Goal: Task Accomplishment & Management: Use online tool/utility

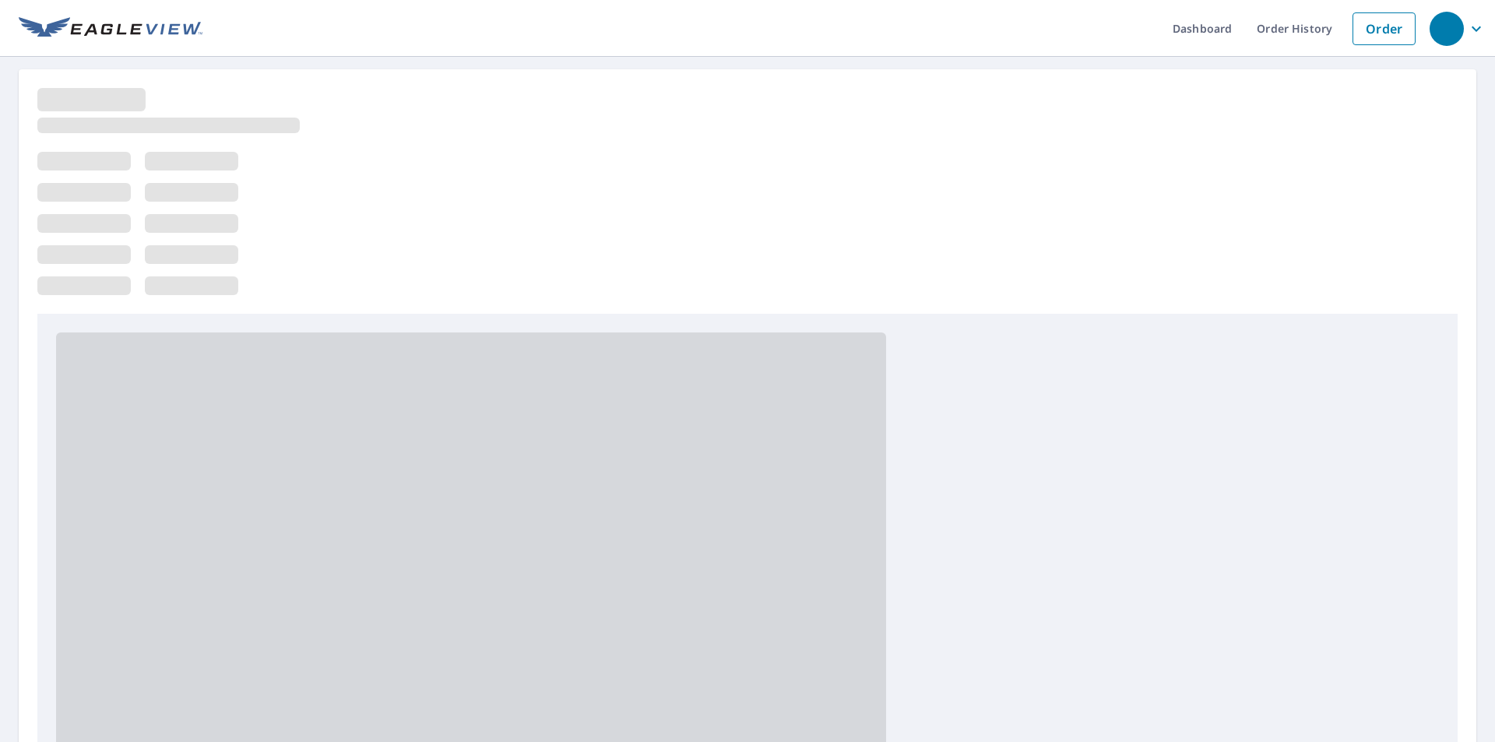
click at [974, 250] on div at bounding box center [747, 201] width 1420 height 226
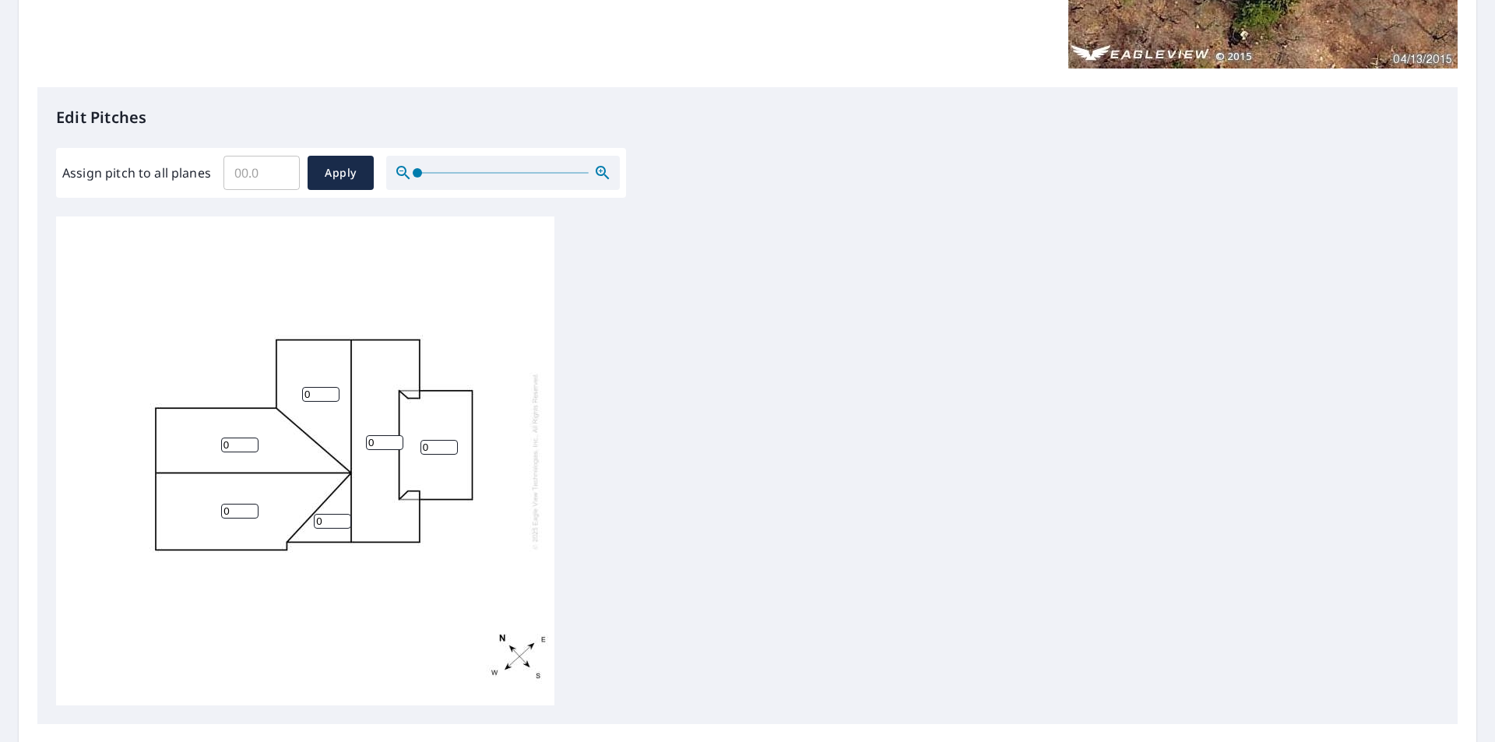
scroll to position [389, 0]
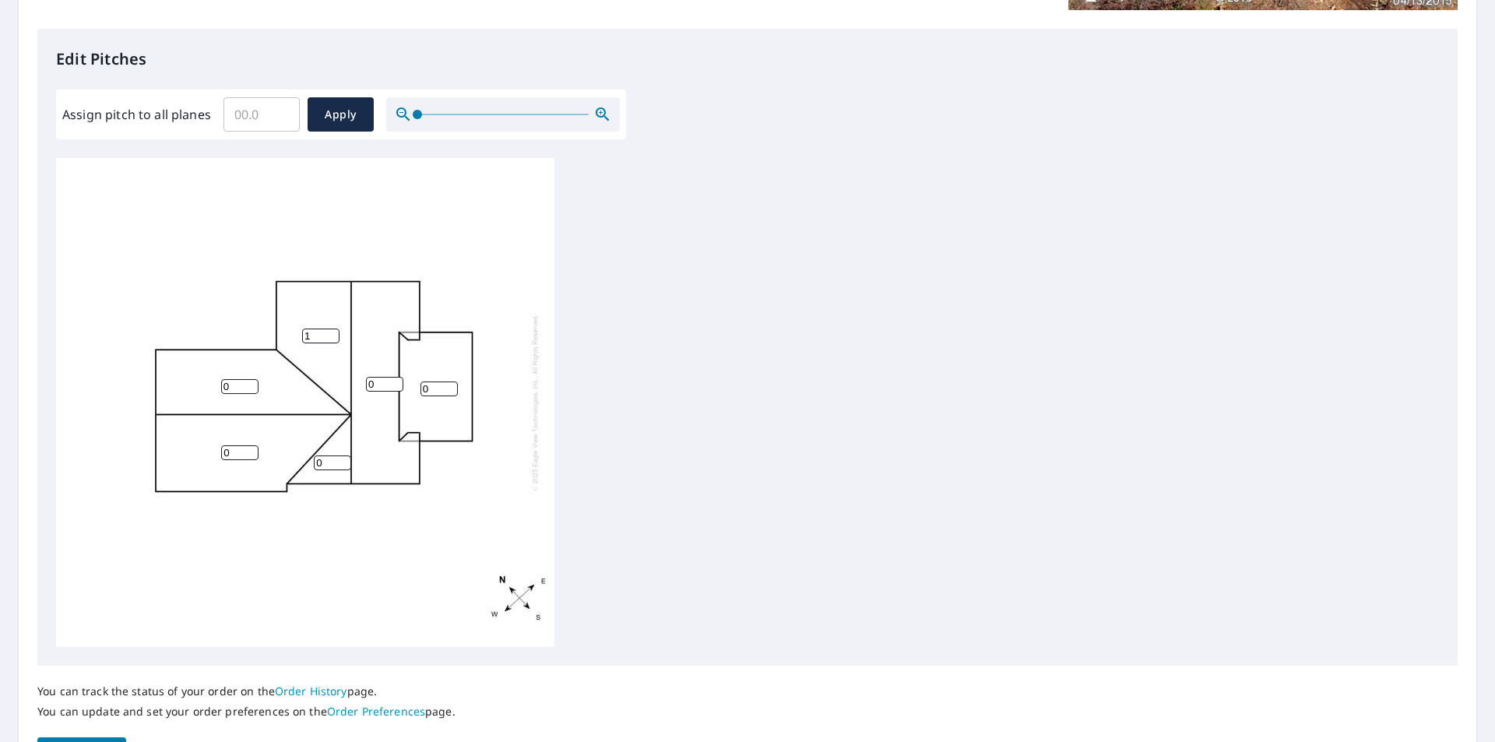
click at [330, 335] on input "1" at bounding box center [320, 336] width 37 height 15
click at [332, 333] on input "2" at bounding box center [320, 336] width 37 height 15
click at [332, 332] on input "3" at bounding box center [320, 336] width 37 height 15
type input "4"
click at [331, 332] on input "4" at bounding box center [320, 336] width 37 height 15
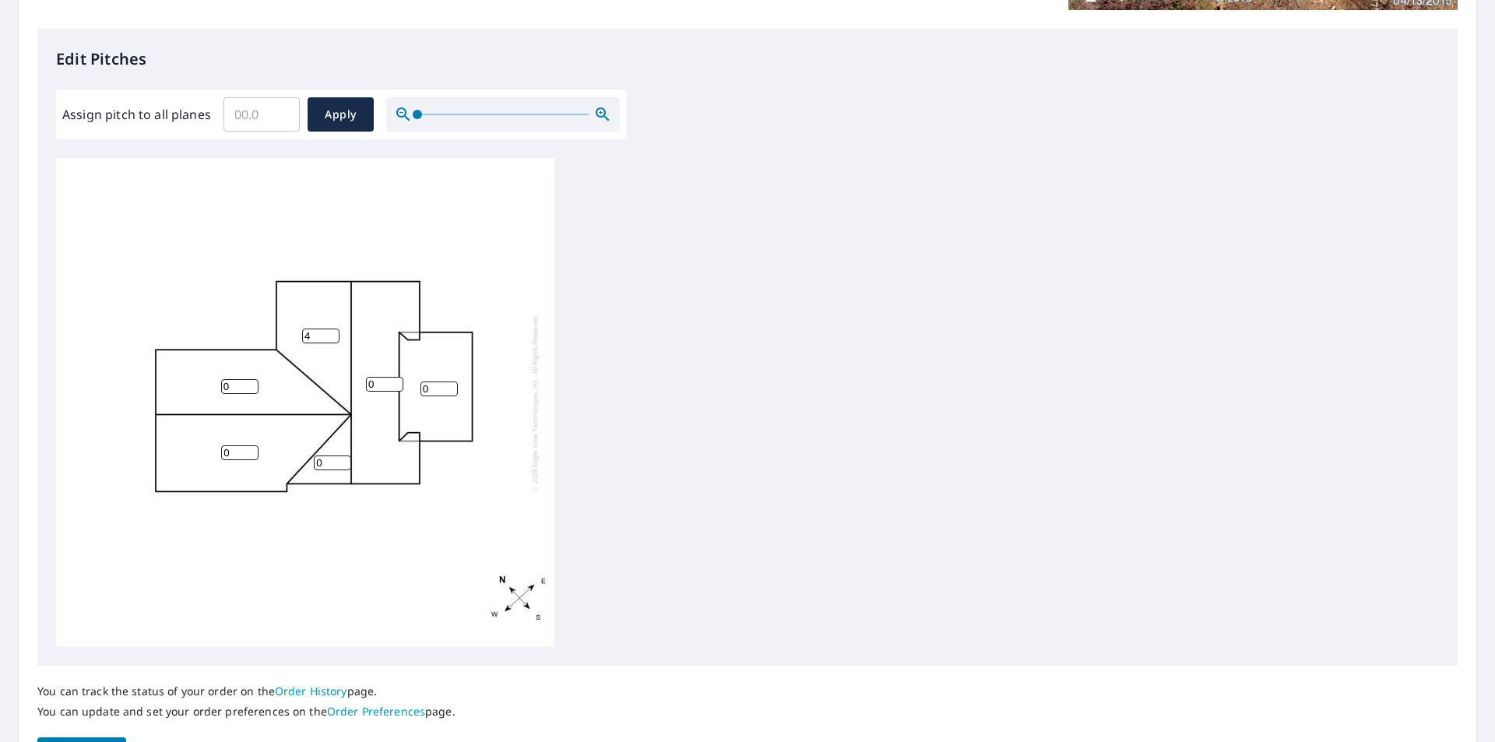
click at [343, 465] on input "0" at bounding box center [332, 462] width 37 height 15
click at [343, 459] on input "1" at bounding box center [332, 462] width 37 height 15
click at [343, 459] on input "2" at bounding box center [332, 462] width 37 height 15
click at [343, 459] on input "3" at bounding box center [332, 462] width 37 height 15
type input "4"
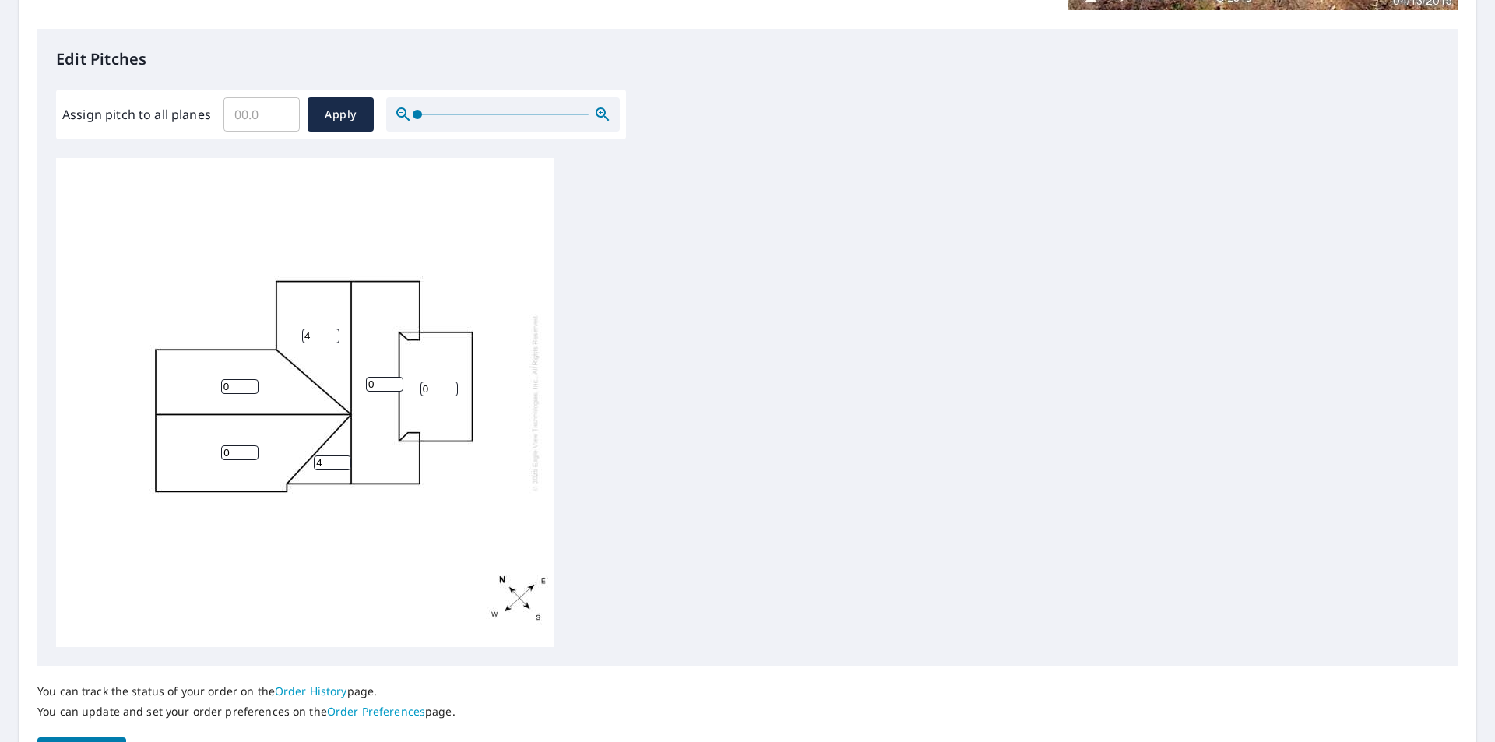
click at [343, 459] on input "4" at bounding box center [332, 462] width 37 height 15
click at [233, 395] on div "0 0 0 0 4 4" at bounding box center [305, 402] width 498 height 489
click at [234, 383] on input "0" at bounding box center [239, 386] width 37 height 15
click at [255, 396] on div "0 0 04 0 4 4" at bounding box center [305, 402] width 498 height 489
click at [251, 389] on input "3" at bounding box center [239, 386] width 37 height 15
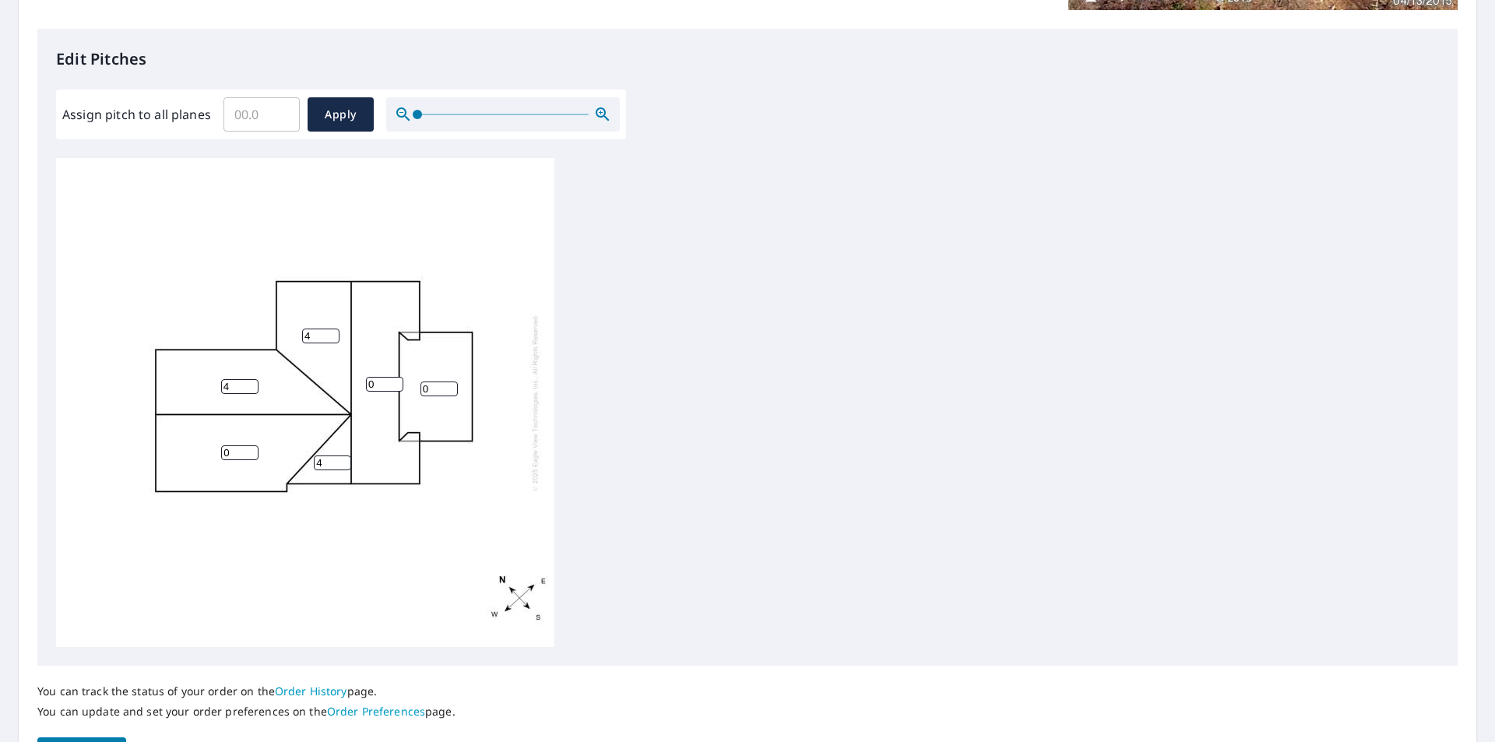
type input "4"
click at [249, 385] on input "4" at bounding box center [239, 386] width 37 height 15
click at [251, 452] on input "1" at bounding box center [239, 452] width 37 height 15
click at [251, 452] on input "2" at bounding box center [239, 452] width 37 height 15
click at [251, 452] on input "3" at bounding box center [239, 452] width 37 height 15
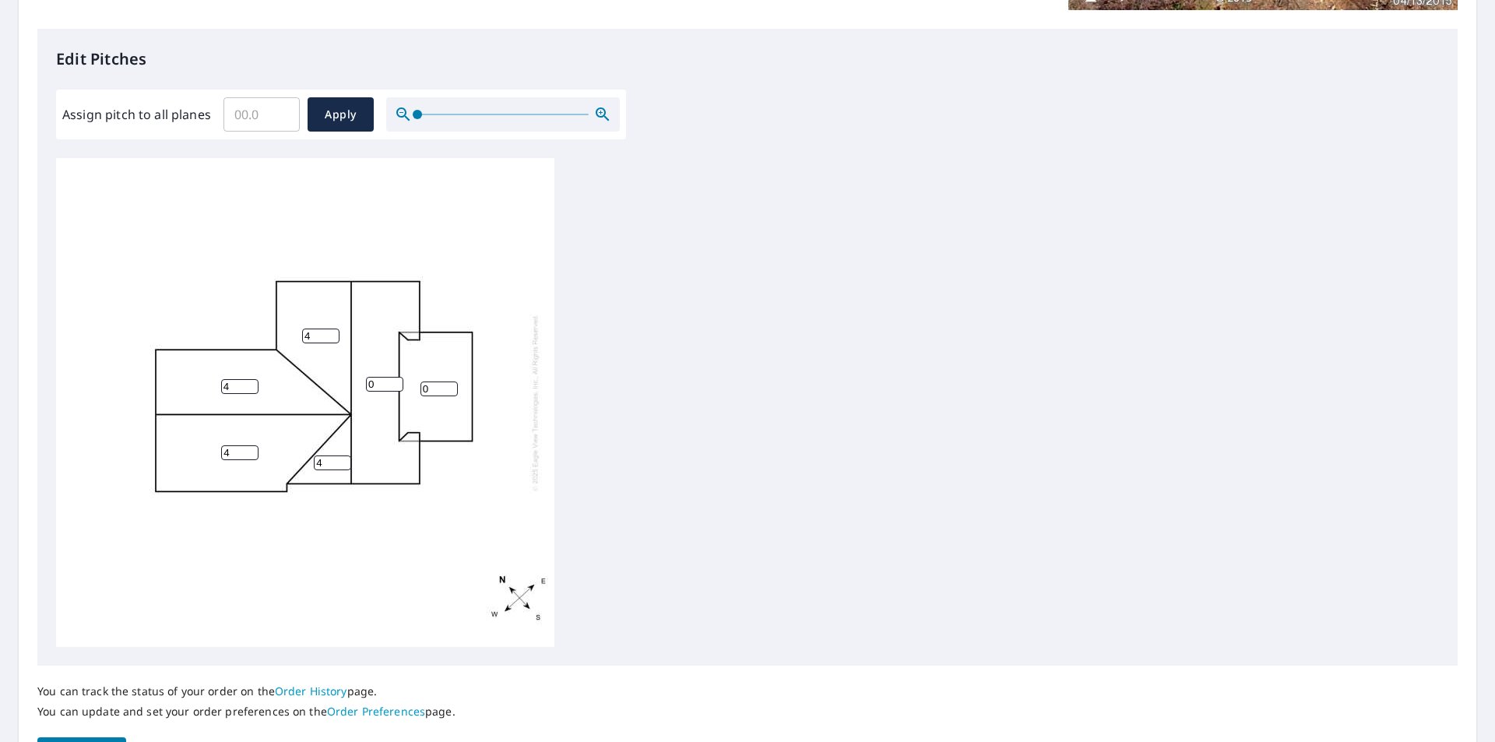
type input "4"
click at [251, 452] on input "4" at bounding box center [239, 452] width 37 height 15
click at [393, 382] on input "1" at bounding box center [384, 384] width 37 height 15
click at [393, 382] on input "2" at bounding box center [384, 384] width 37 height 15
click at [393, 382] on input "3" at bounding box center [384, 384] width 37 height 15
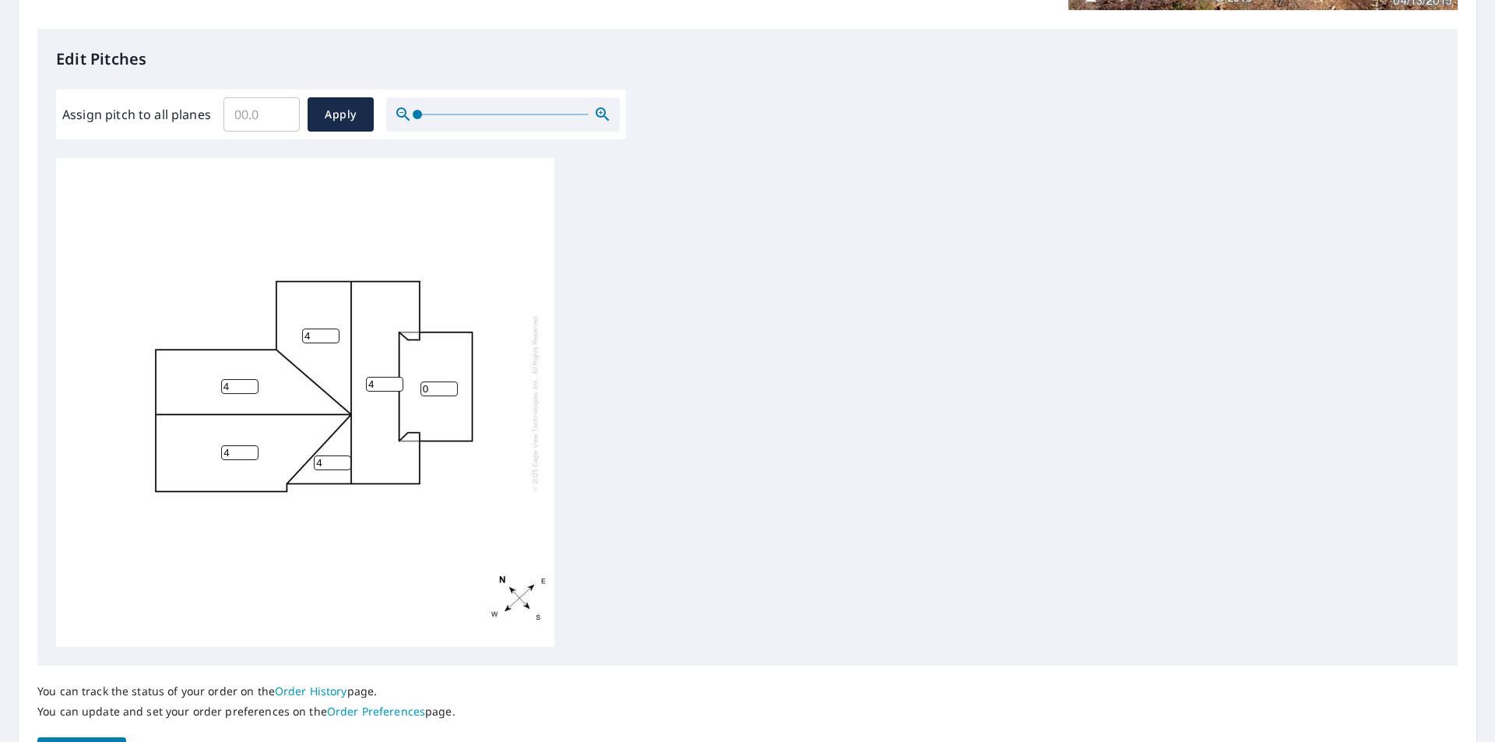
type input "4"
click at [394, 382] on input "4" at bounding box center [384, 384] width 37 height 15
type input "1"
click at [449, 384] on input "1" at bounding box center [438, 389] width 37 height 15
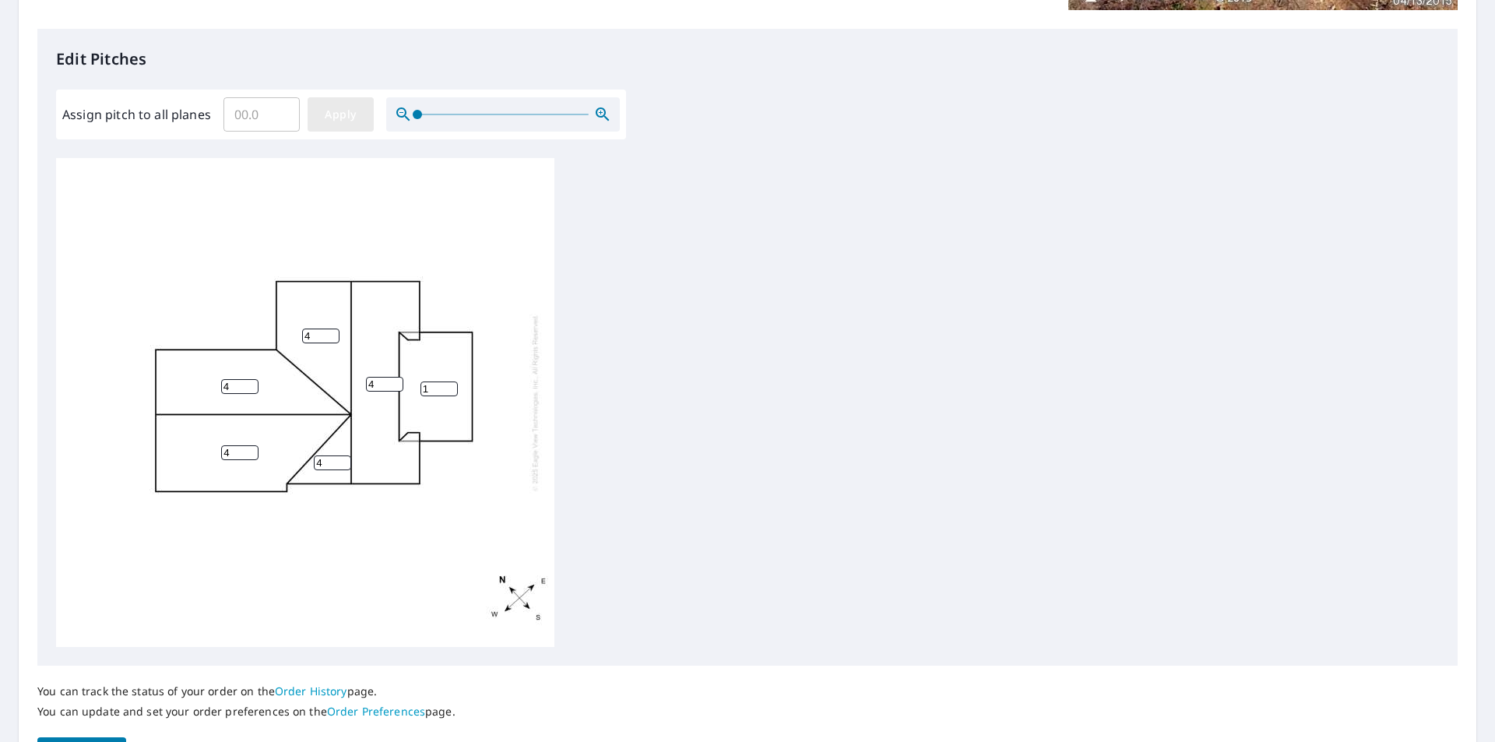
click at [347, 118] on span "Apply" at bounding box center [340, 114] width 41 height 19
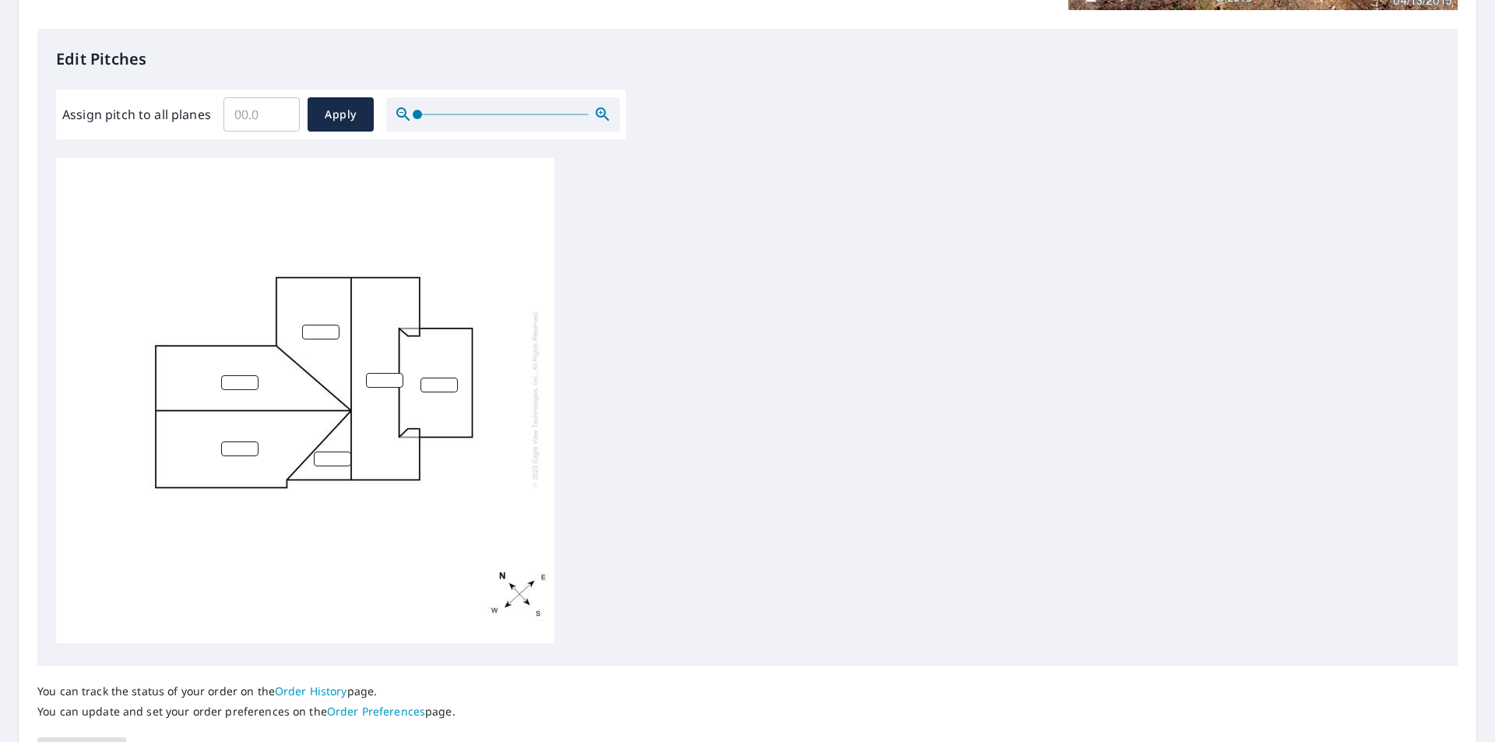
scroll to position [16, 0]
click at [319, 332] on div at bounding box center [305, 398] width 498 height 489
click at [336, 325] on input "1" at bounding box center [320, 332] width 37 height 15
click at [336, 325] on input "2" at bounding box center [320, 332] width 37 height 15
click at [336, 325] on input "3" at bounding box center [320, 332] width 37 height 15
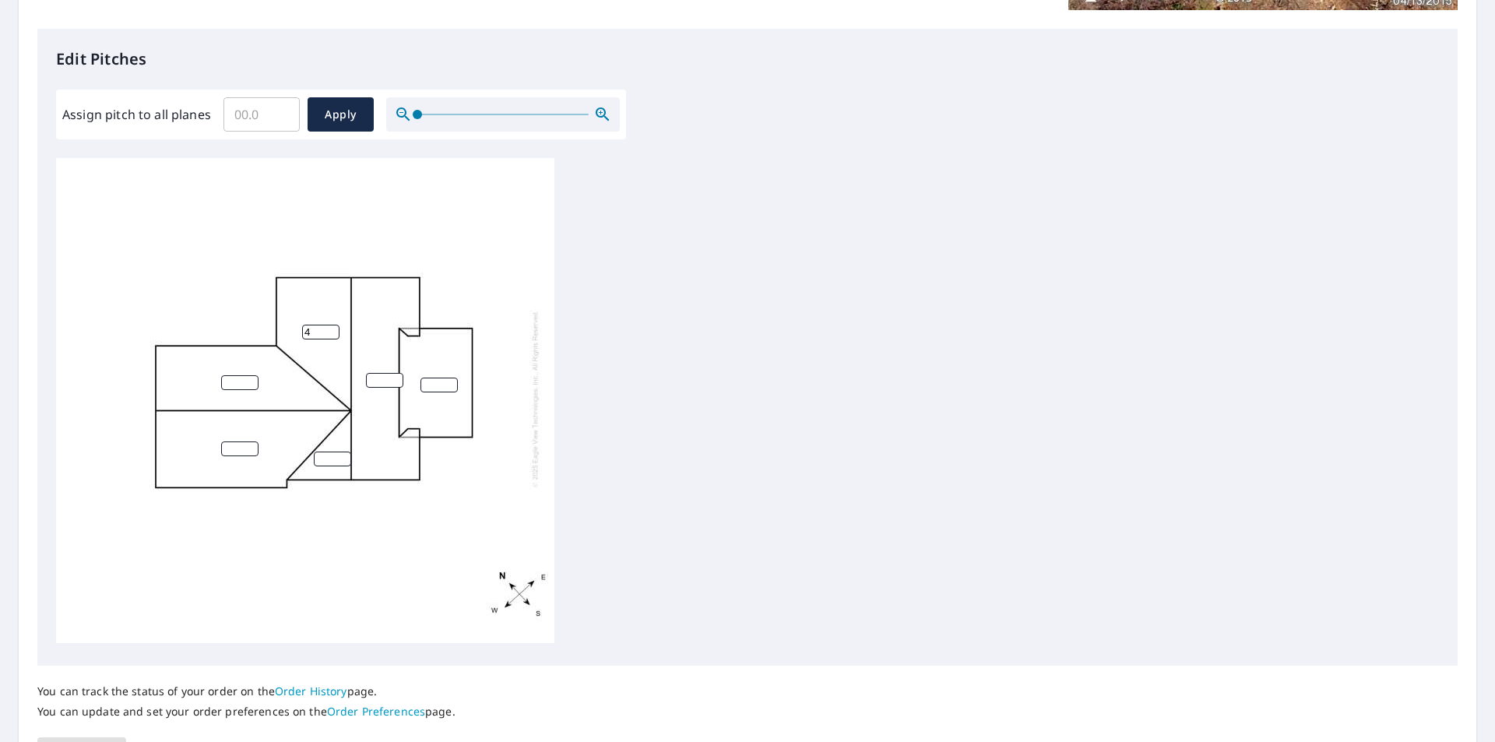
type input "4"
click at [336, 325] on input "4" at bounding box center [320, 332] width 37 height 15
click at [251, 375] on input "0" at bounding box center [239, 382] width 37 height 15
click at [250, 375] on input "1" at bounding box center [239, 382] width 37 height 15
click at [250, 375] on input "2" at bounding box center [239, 382] width 37 height 15
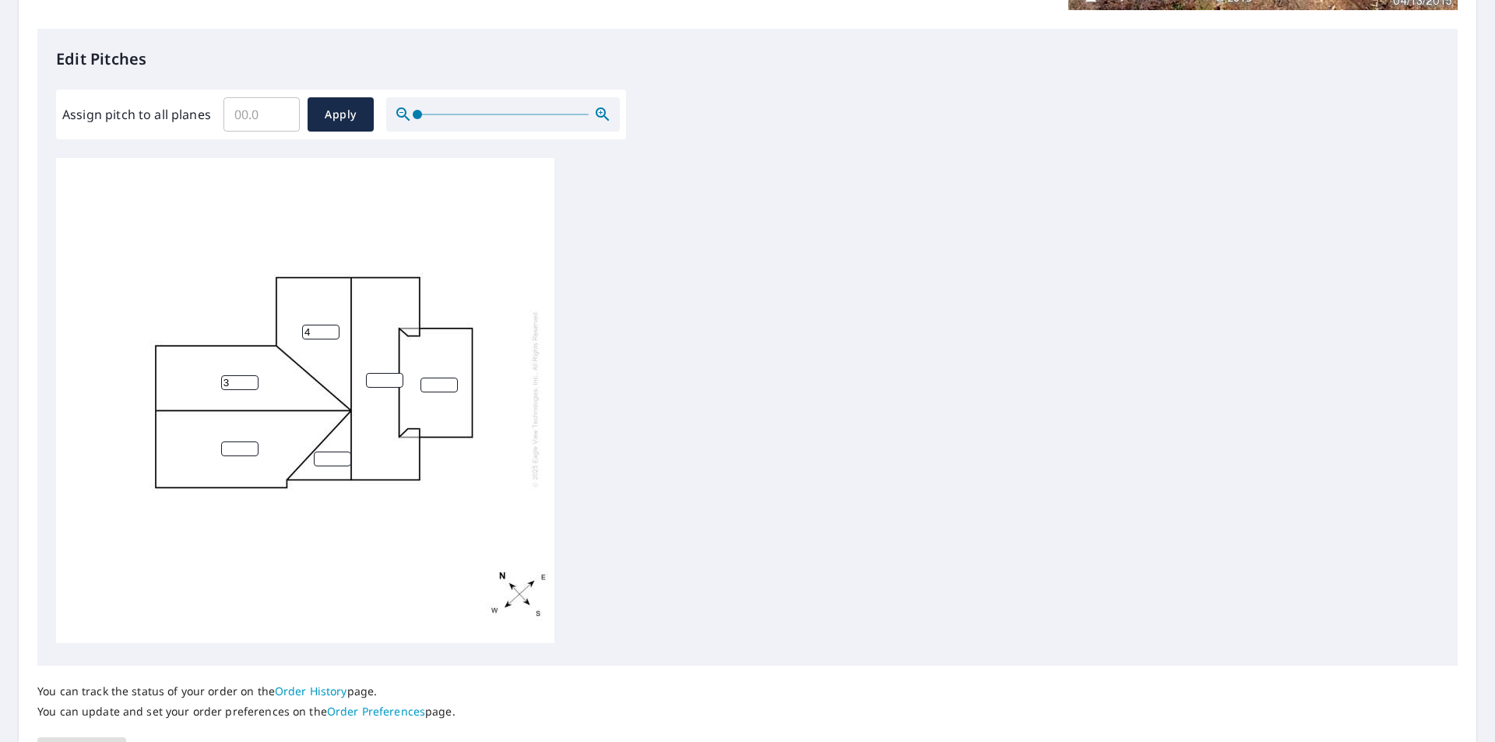
click at [250, 375] on input "3" at bounding box center [239, 382] width 37 height 15
type input "4"
click at [250, 375] on input "4" at bounding box center [239, 382] width 37 height 15
click at [252, 441] on input "1" at bounding box center [239, 448] width 37 height 15
click at [252, 441] on input "2" at bounding box center [239, 448] width 37 height 15
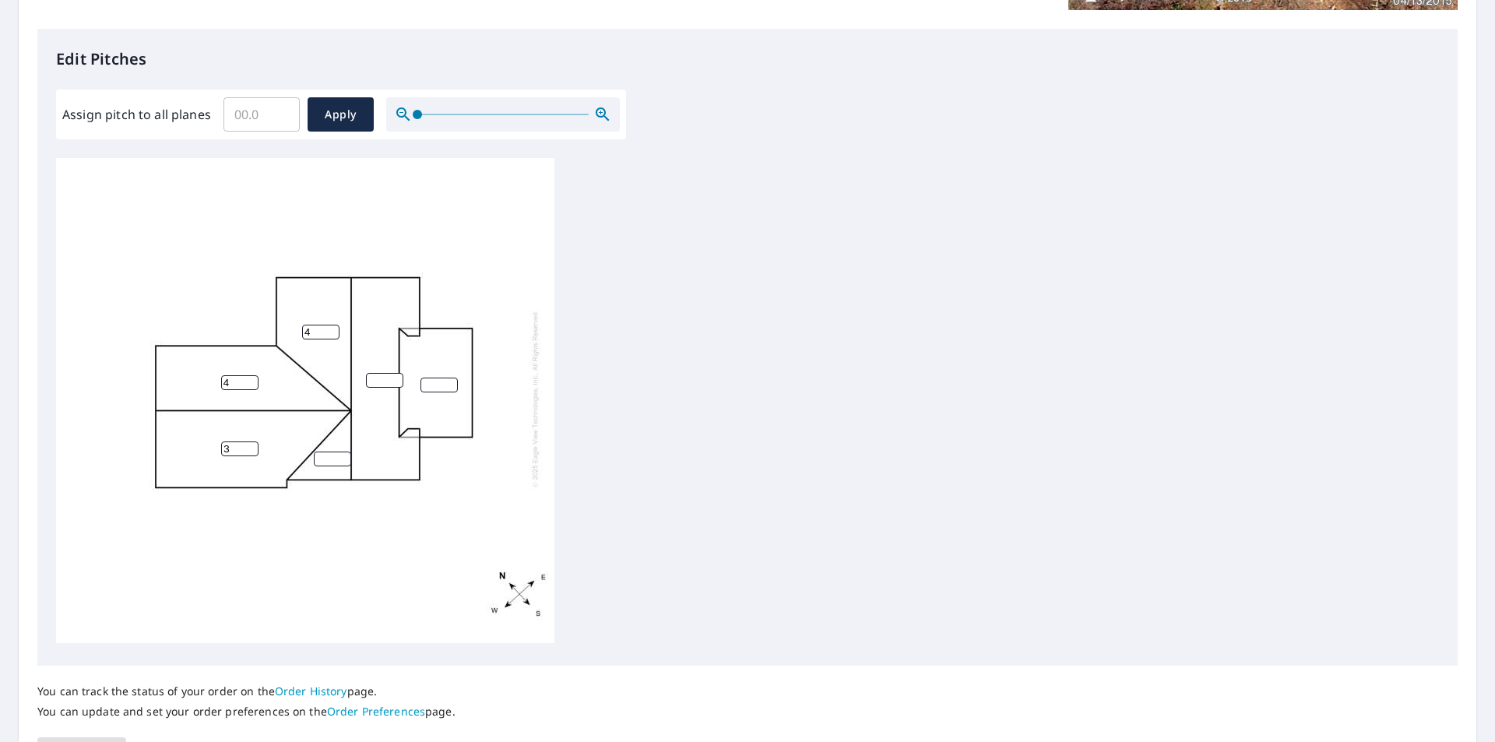
click at [252, 441] on input "3" at bounding box center [239, 448] width 37 height 15
type input "4"
click at [252, 441] on input "4" at bounding box center [239, 448] width 37 height 15
click at [346, 452] on input "1" at bounding box center [332, 459] width 37 height 15
click at [346, 452] on input "2" at bounding box center [332, 459] width 37 height 15
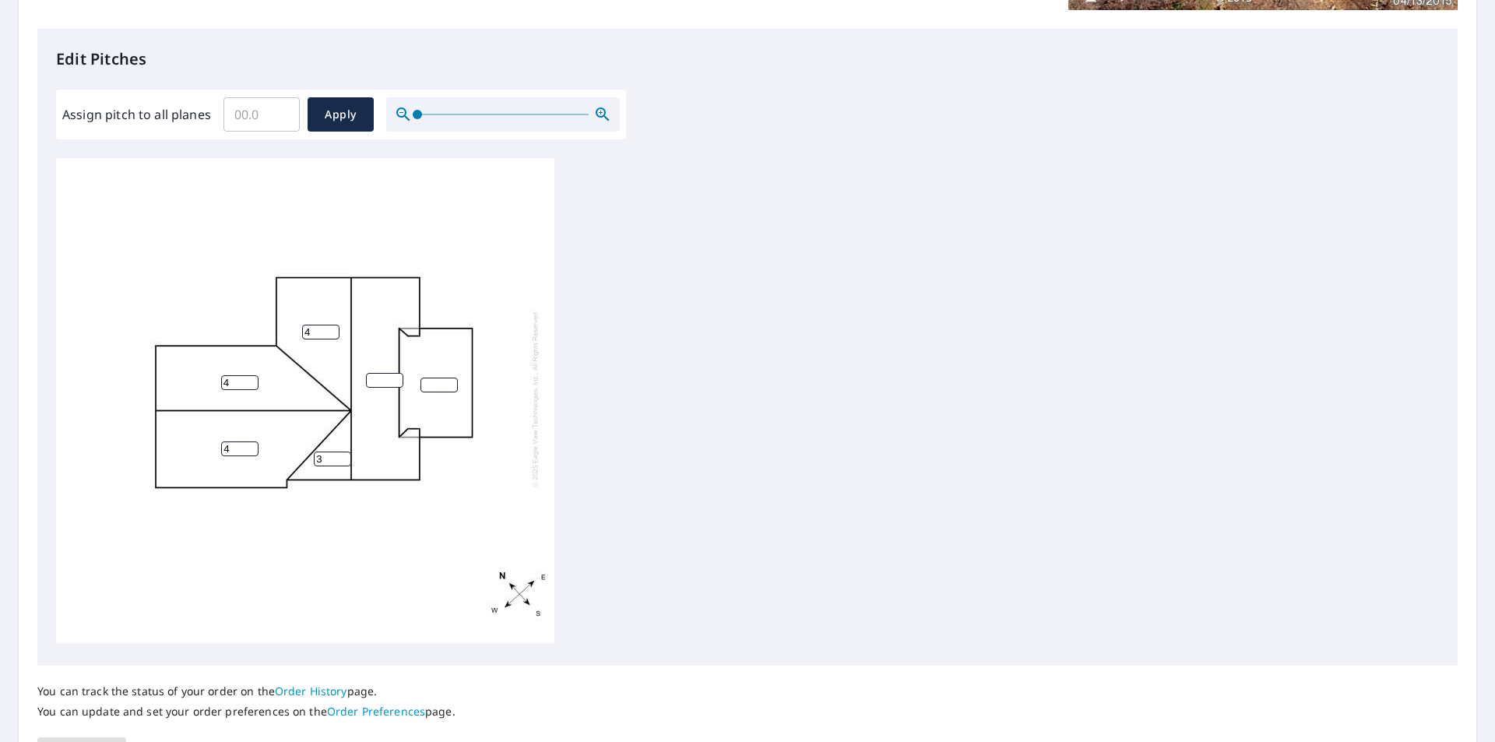
click at [346, 452] on input "3" at bounding box center [332, 459] width 37 height 15
type input "4"
click at [346, 452] on input "4" at bounding box center [332, 459] width 37 height 15
click at [395, 373] on input "1" at bounding box center [384, 380] width 37 height 15
click at [395, 373] on input "2" at bounding box center [384, 380] width 37 height 15
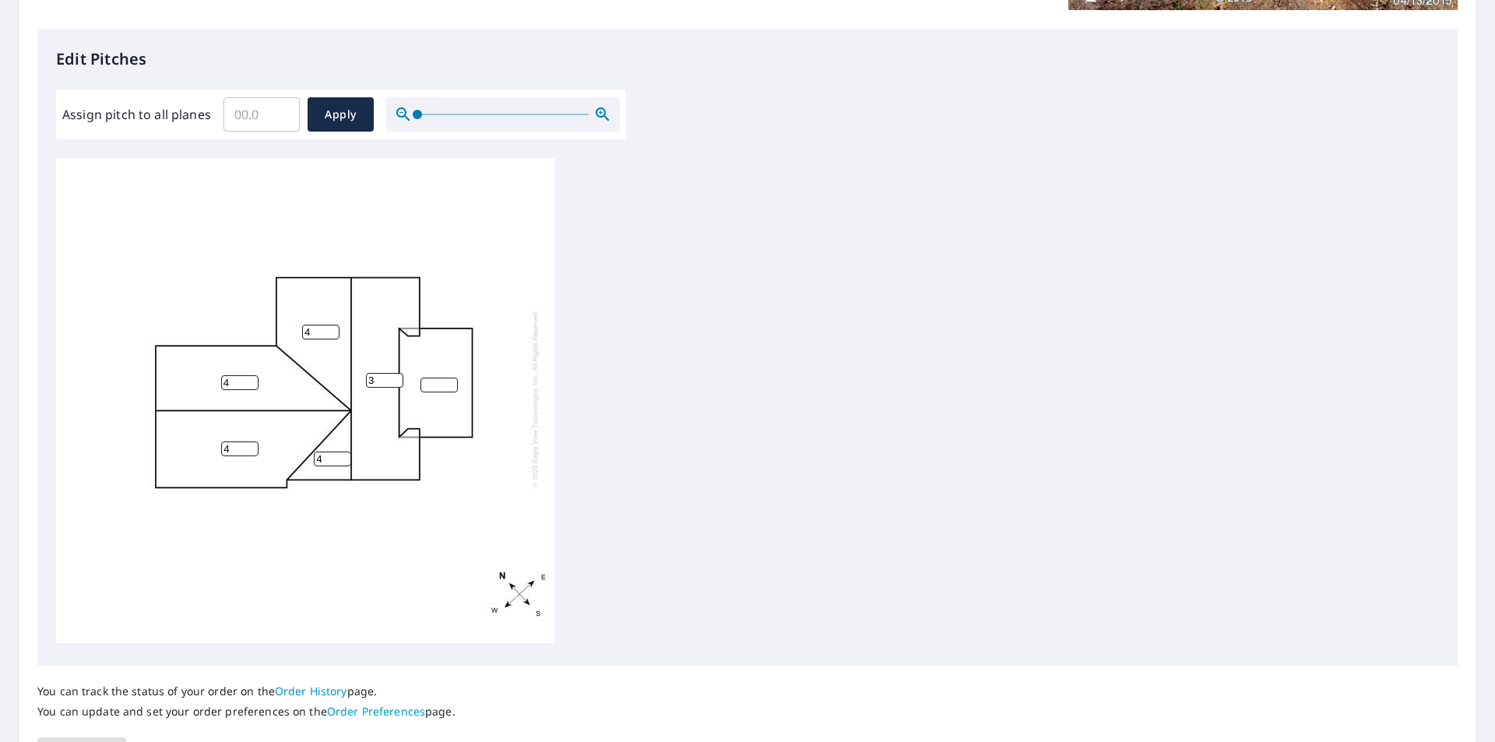
click at [395, 373] on input "3" at bounding box center [384, 380] width 37 height 15
type input "4"
click at [395, 373] on input "4" at bounding box center [384, 380] width 37 height 15
type input "1"
click at [448, 378] on input "1" at bounding box center [438, 385] width 37 height 15
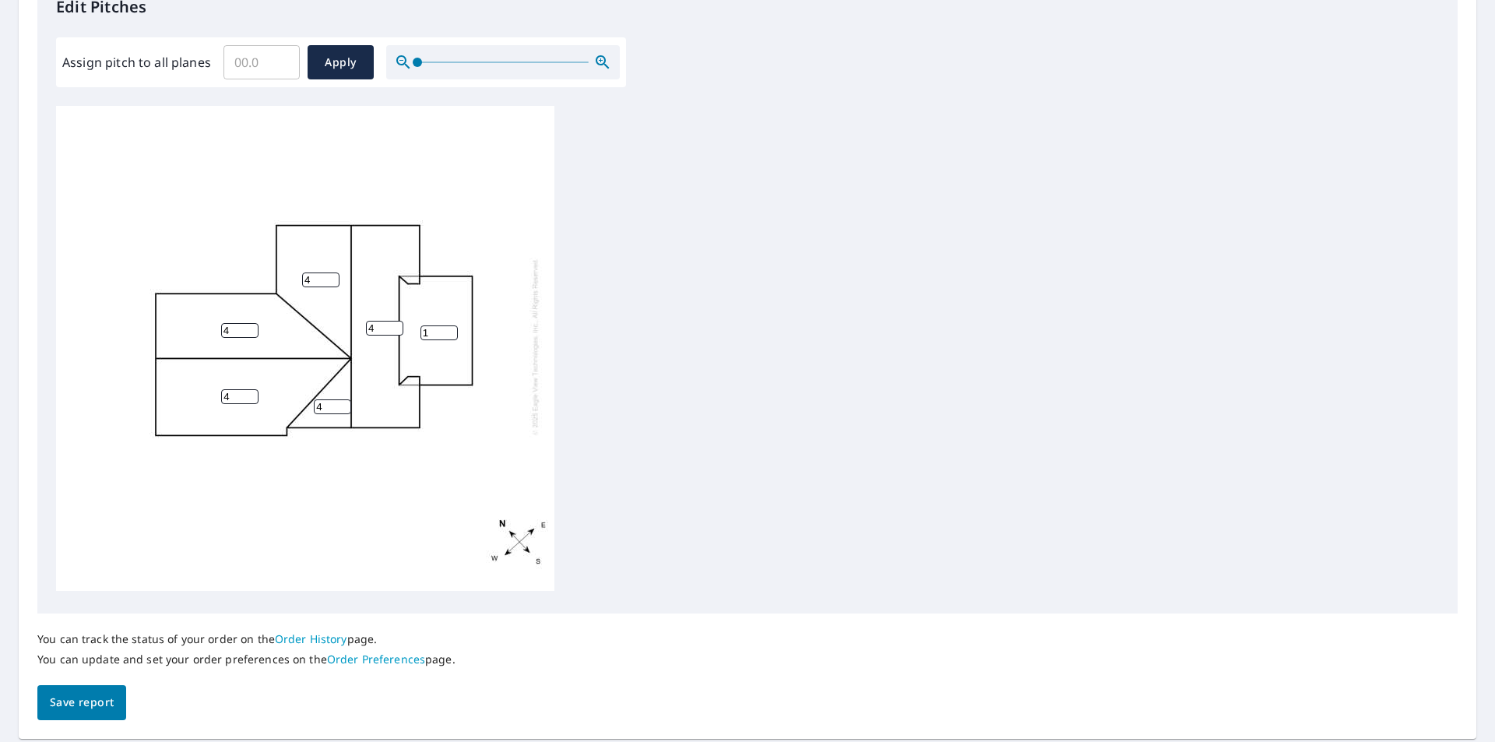
scroll to position [491, 0]
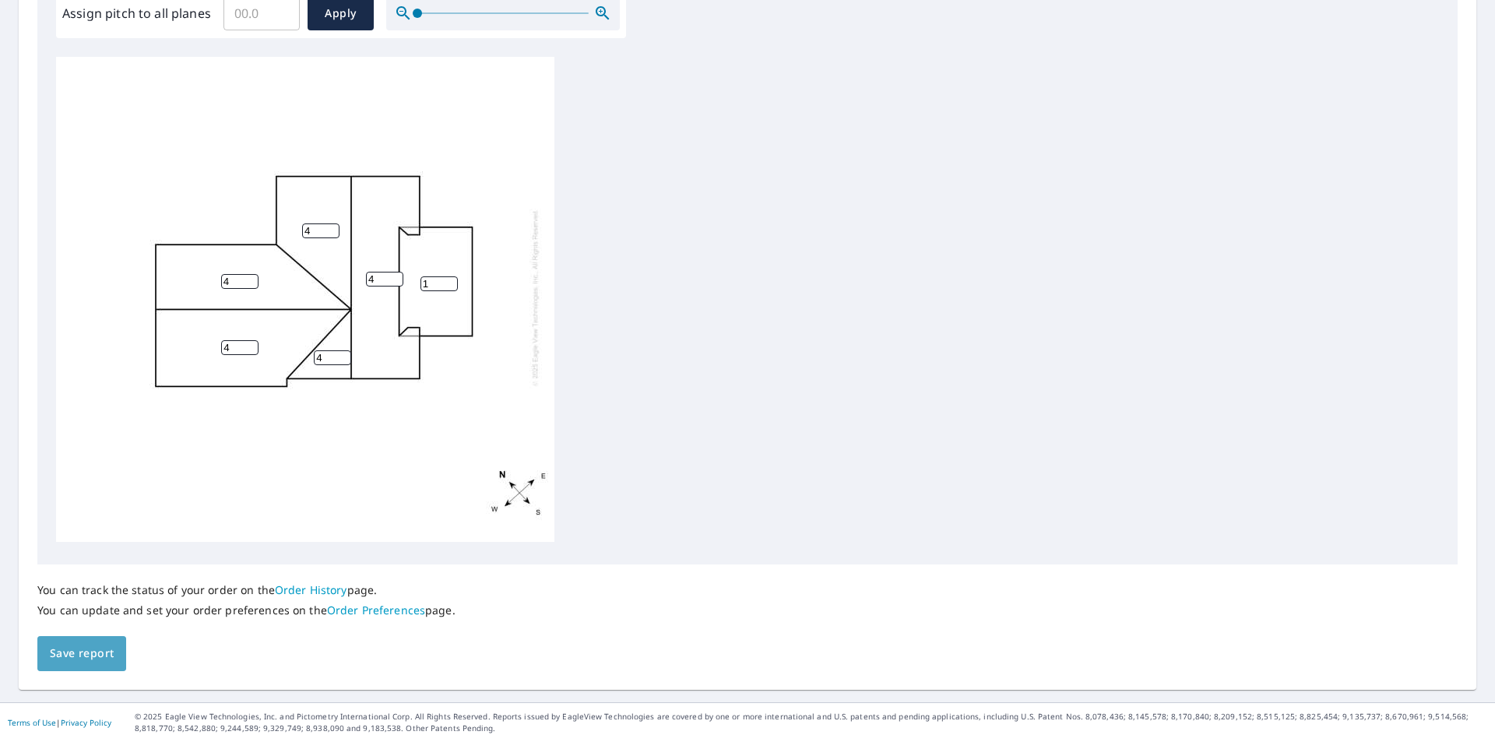
click at [90, 656] on span "Save report" at bounding box center [82, 653] width 64 height 19
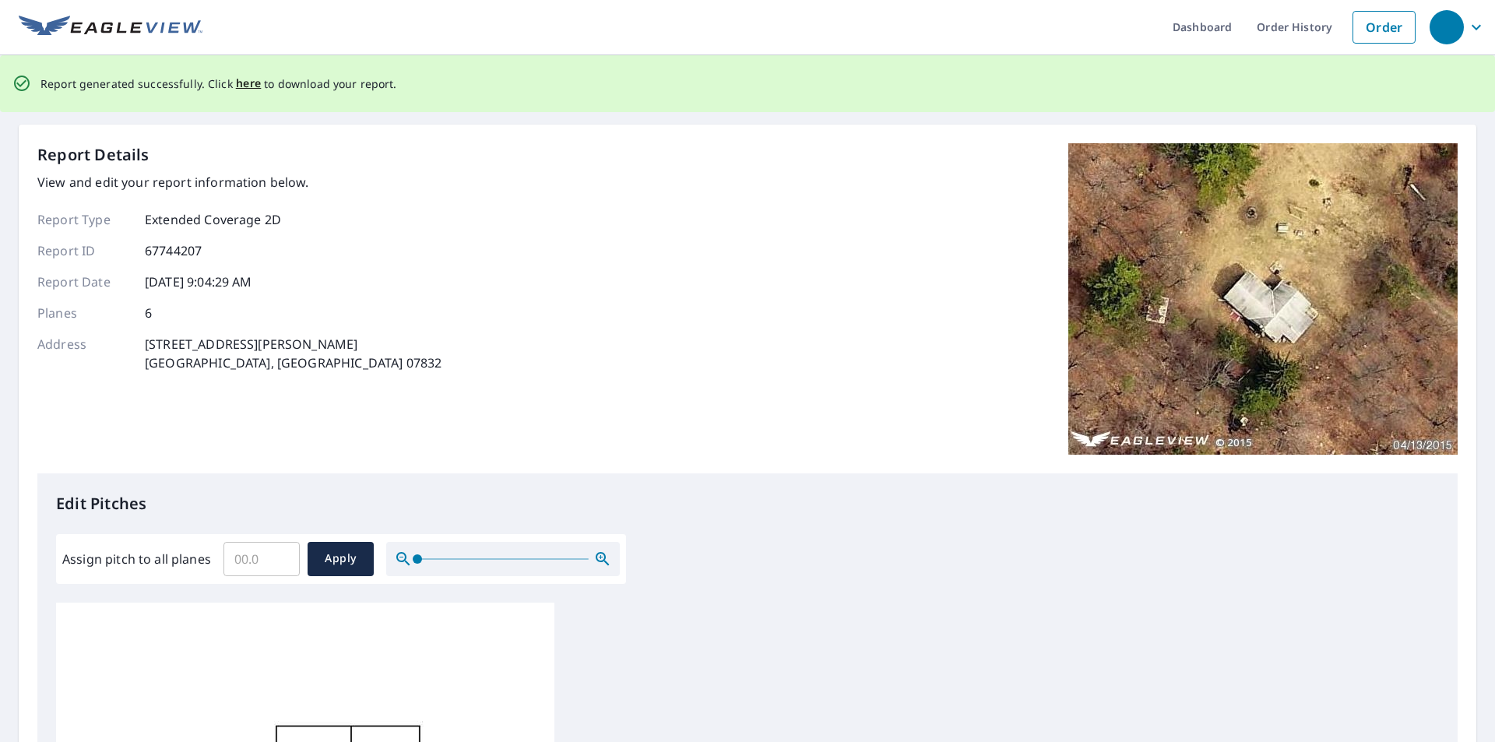
scroll to position [0, 0]
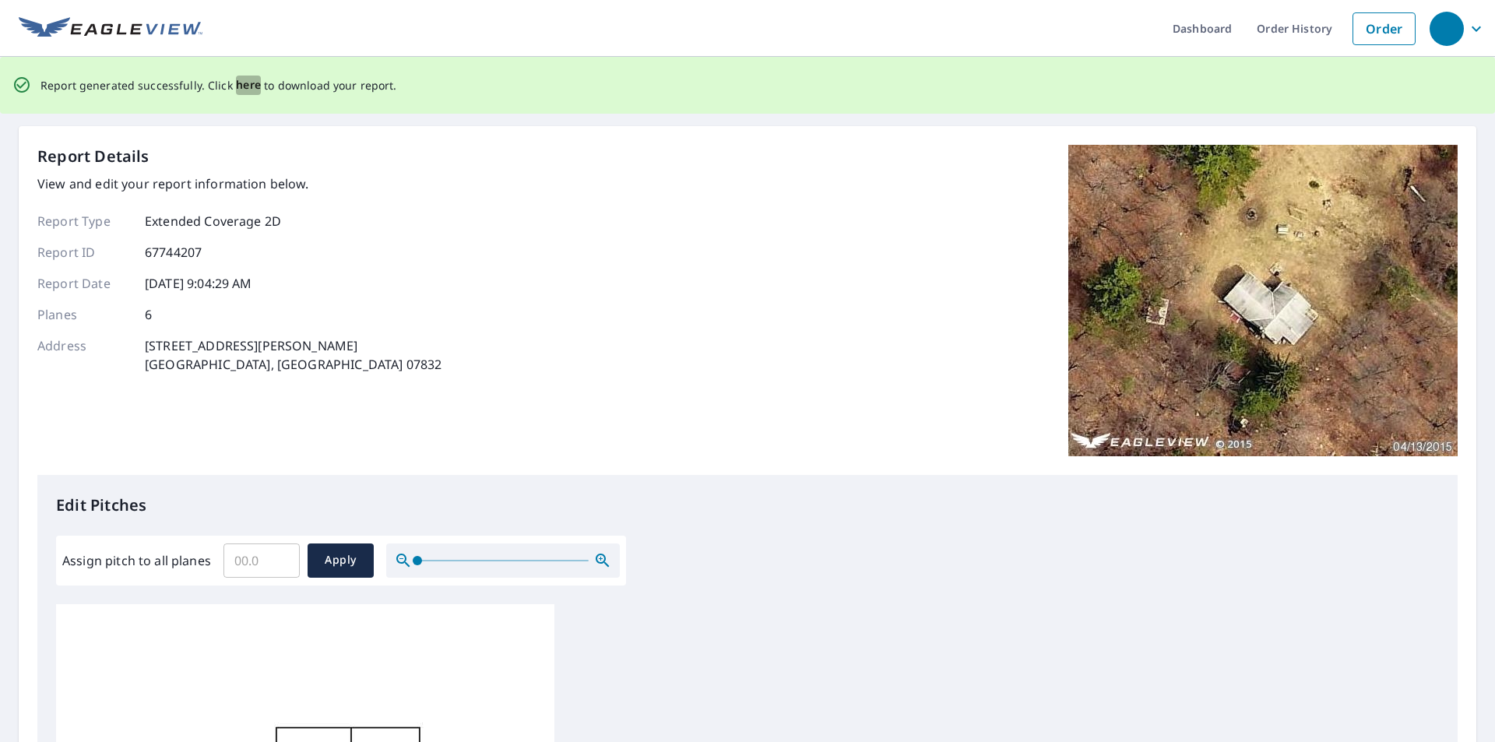
click at [246, 80] on span "here" at bounding box center [249, 85] width 26 height 19
